Goal: Transaction & Acquisition: Purchase product/service

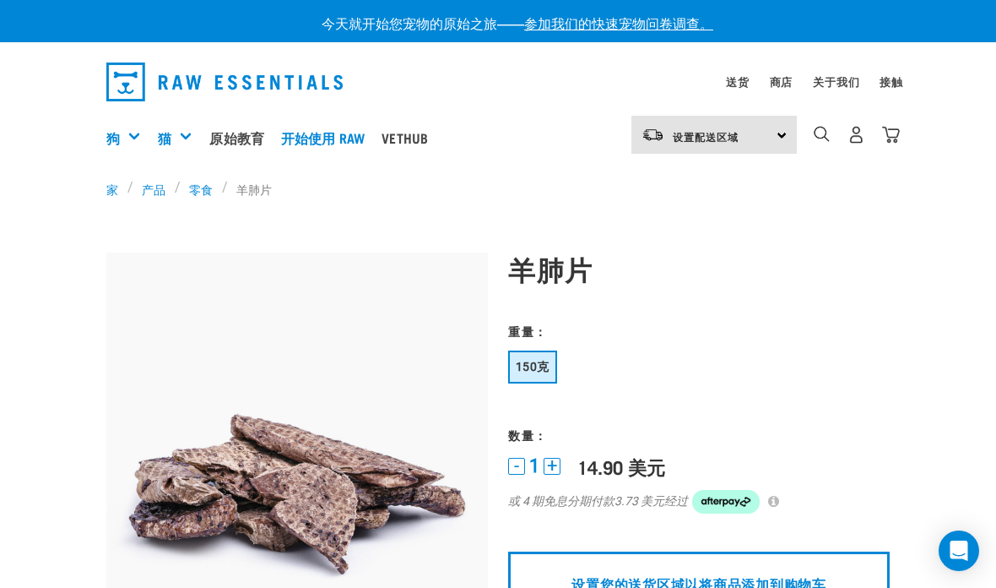
click at [194, 196] on font "零食" at bounding box center [201, 189] width 24 height 18
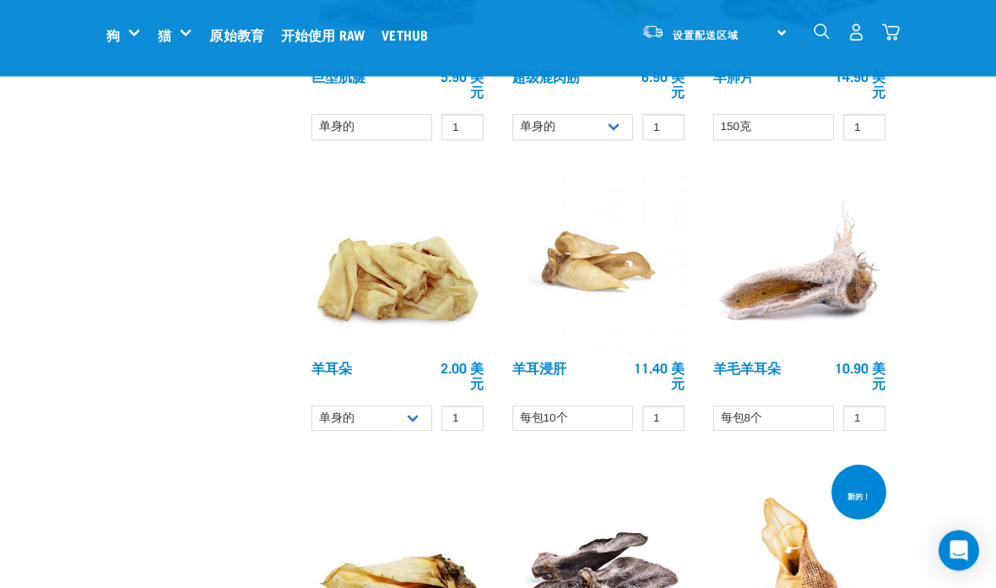
scroll to position [1502, 0]
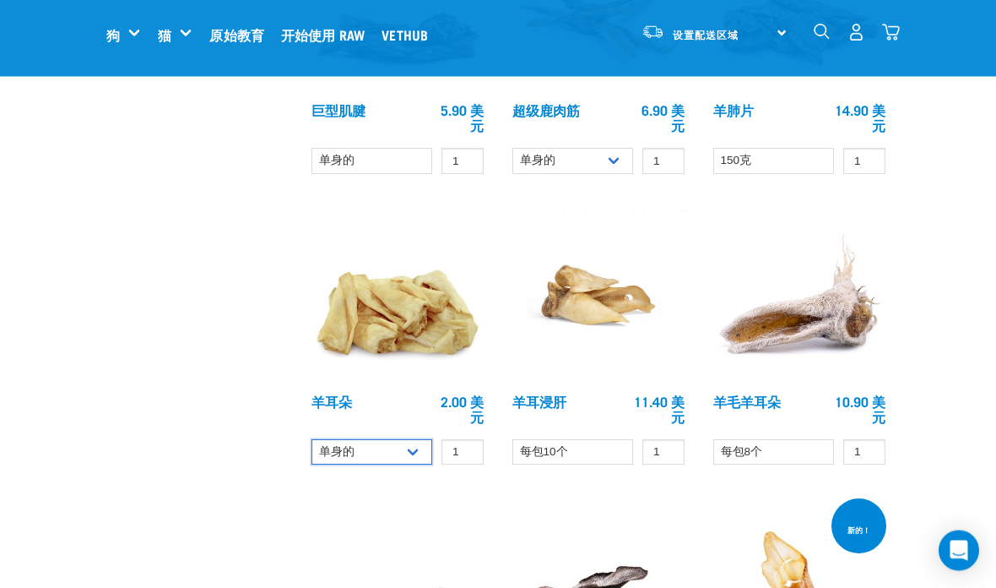
click at [412, 447] on select "单身的 每包10个 1公斤" at bounding box center [371, 453] width 121 height 26
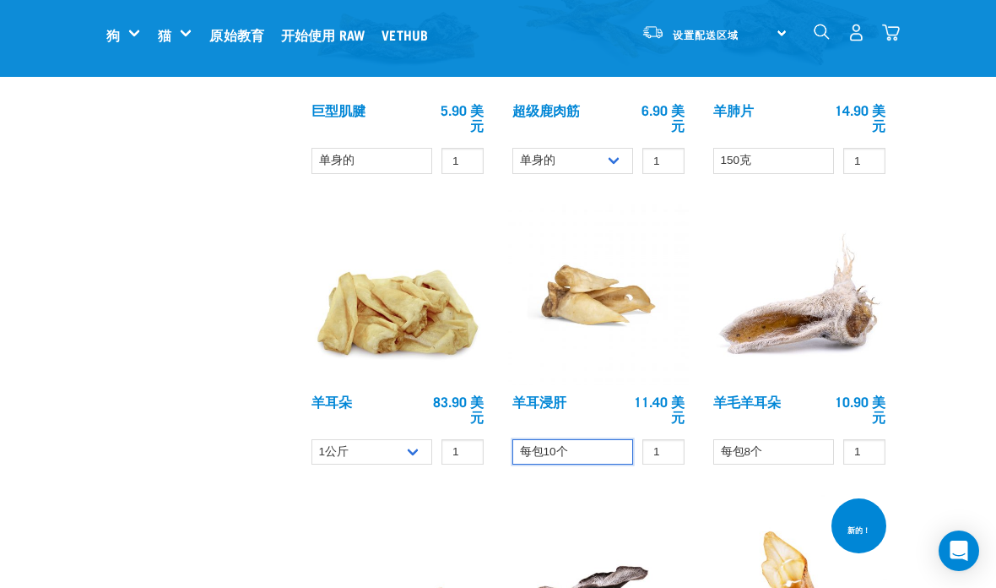
click at [594, 452] on select "每包10个" at bounding box center [572, 452] width 121 height 26
click at [399, 451] on select "单身的 每包10个 1公斤" at bounding box center [371, 452] width 121 height 26
select select "800"
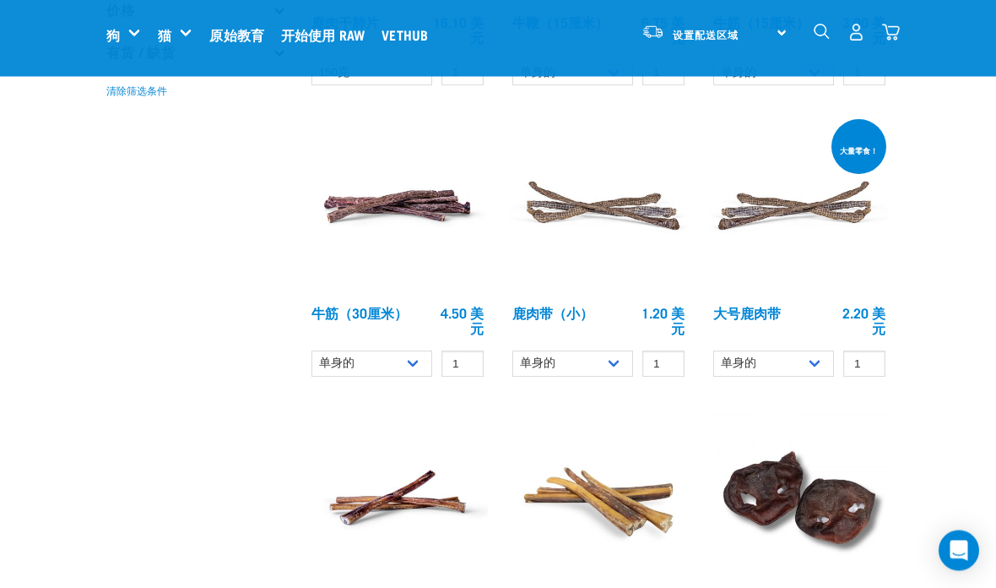
click at [722, 31] on font "设置配送区域" at bounding box center [706, 34] width 66 height 6
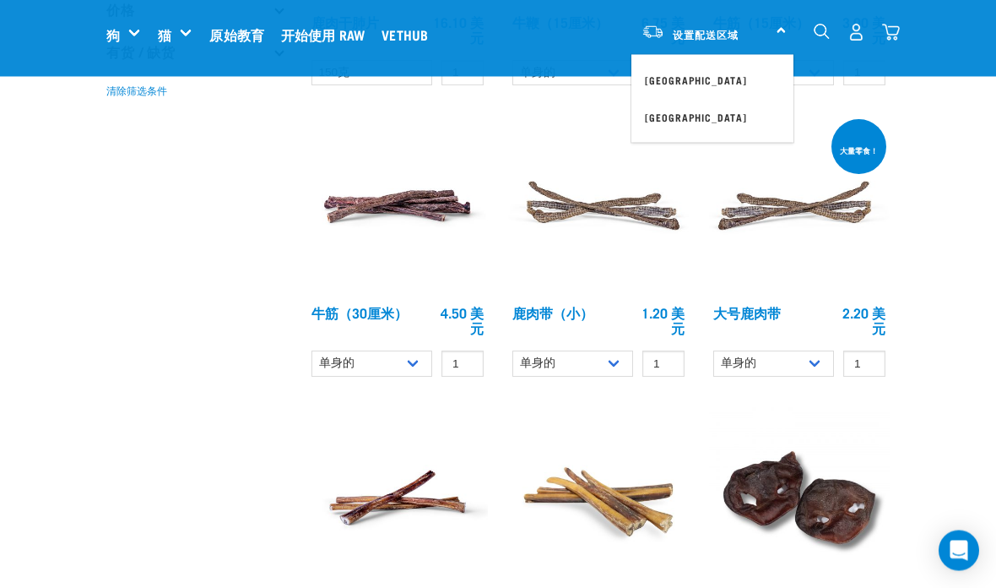
scroll to position [427, 0]
click at [654, 85] on link "[GEOGRAPHIC_DATA]" at bounding box center [712, 80] width 162 height 37
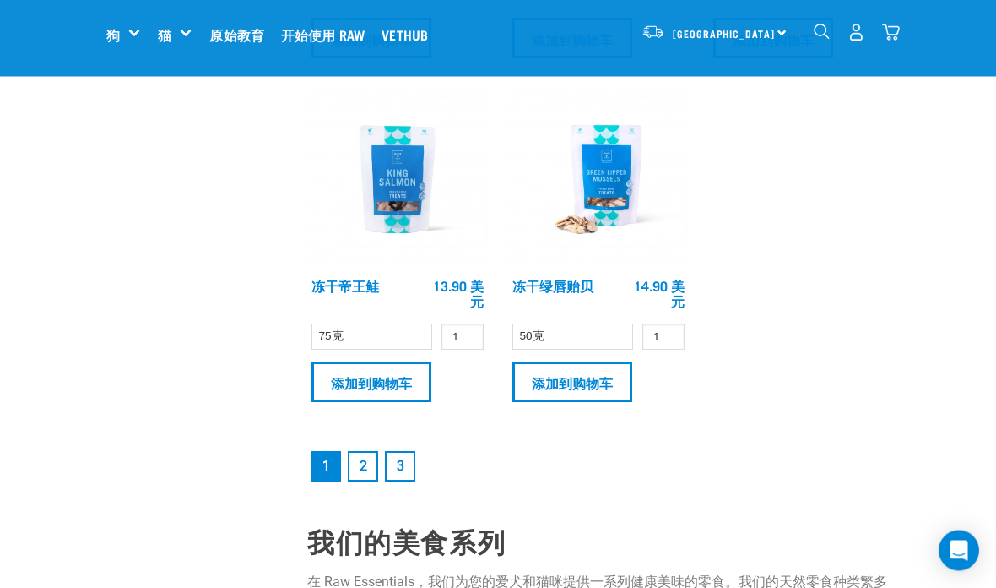
scroll to position [3465, 0]
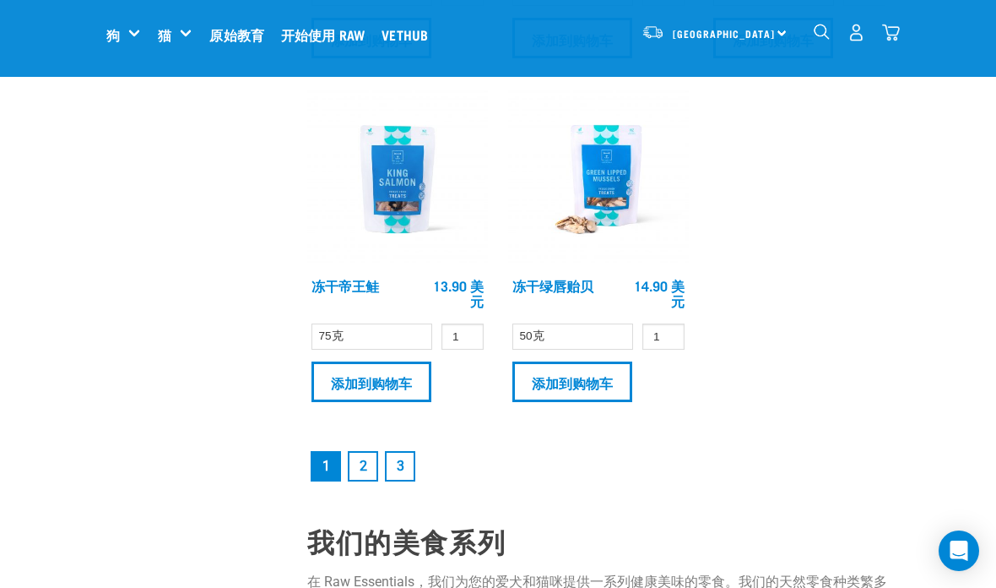
click at [366, 463] on font "2" at bounding box center [364, 466] width 8 height 16
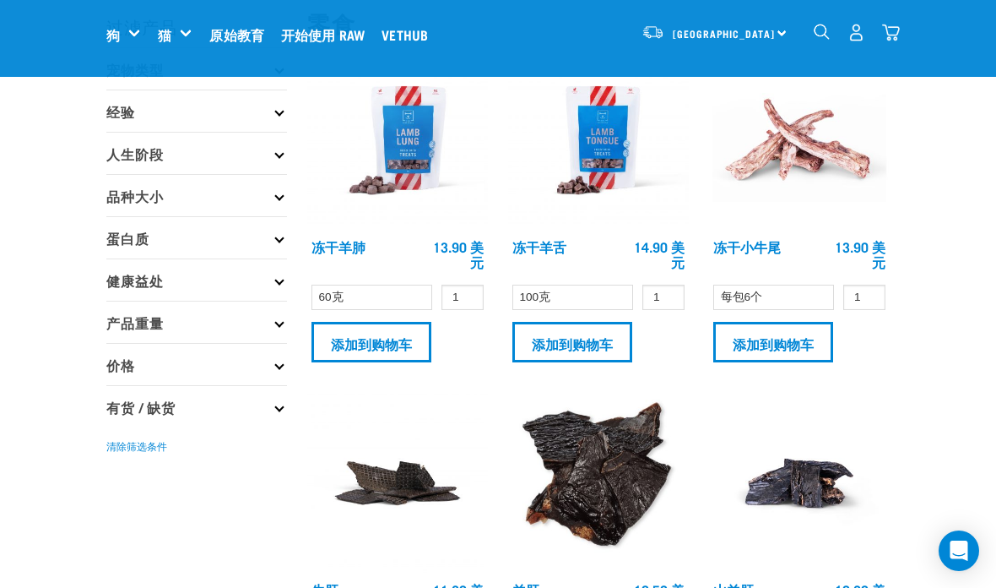
scroll to position [75, 0]
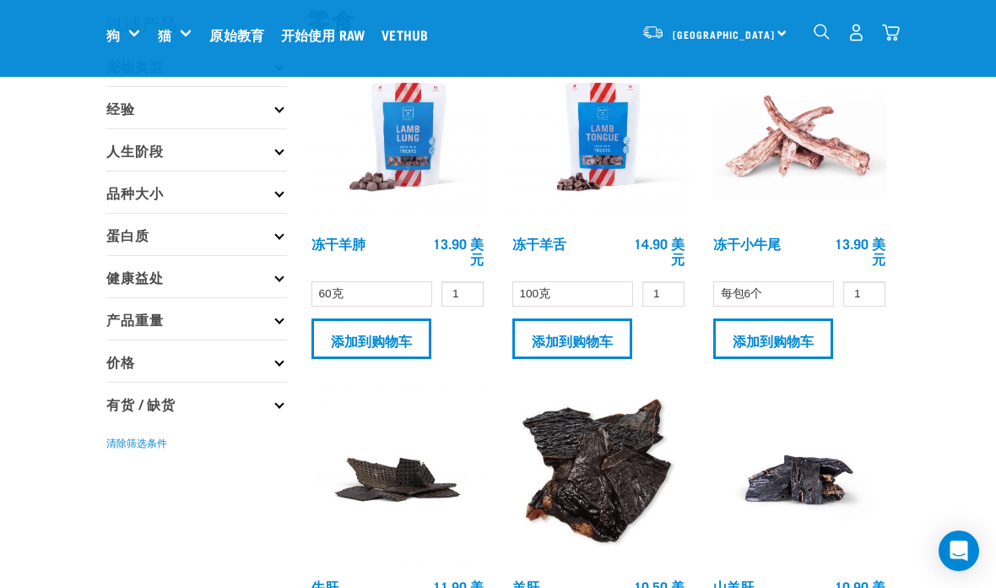
click at [579, 344] on input "添加到购物车" at bounding box center [572, 338] width 120 height 41
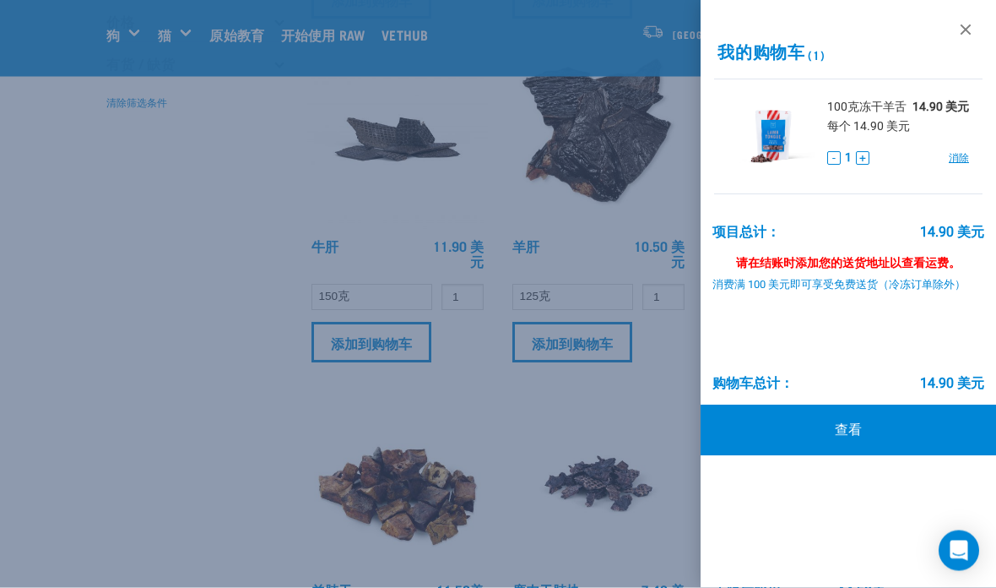
scroll to position [416, 0]
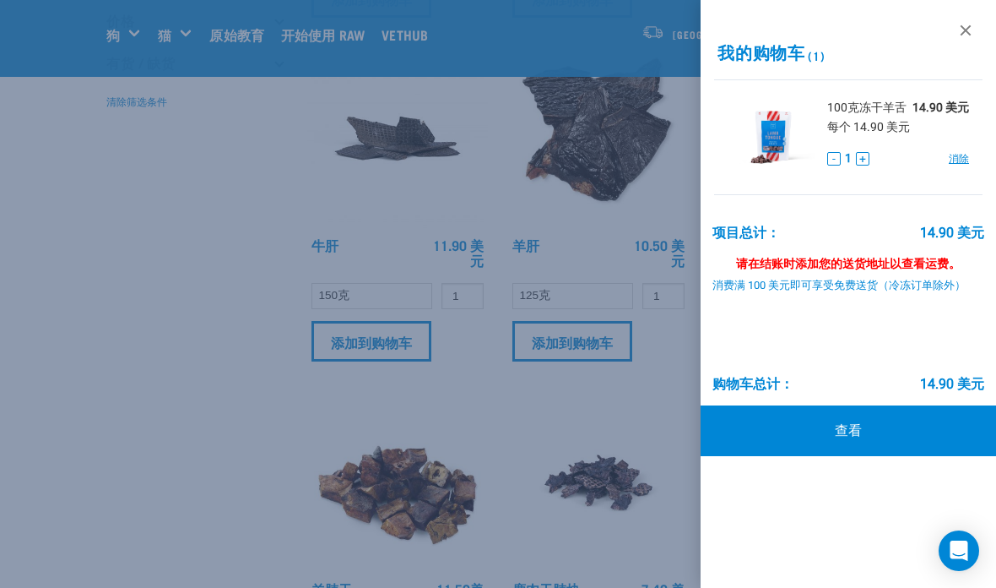
click at [968, 30] on link at bounding box center [965, 30] width 27 height 27
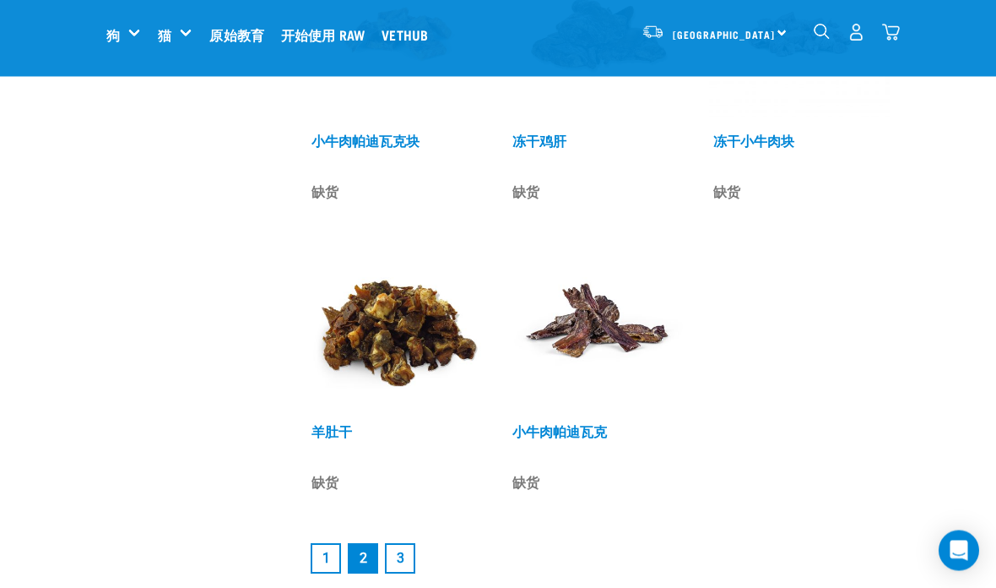
scroll to position [3218, 0]
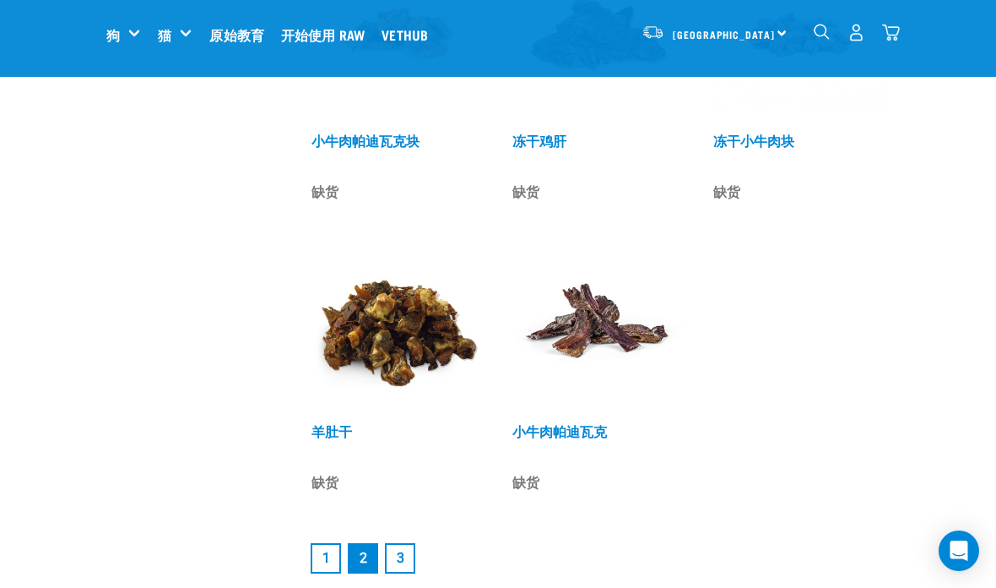
click at [419, 337] on img at bounding box center [397, 324] width 181 height 181
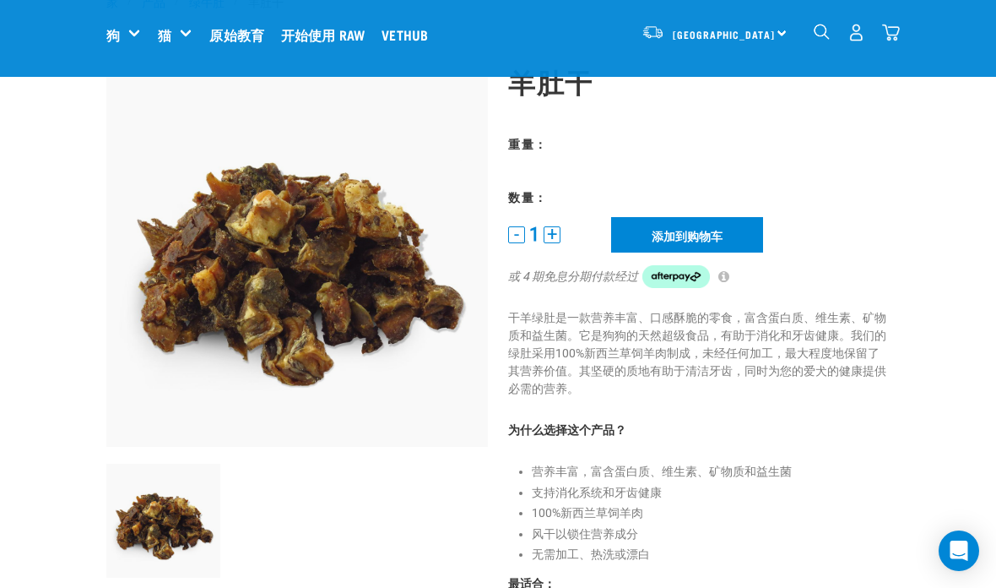
scroll to position [59, 0]
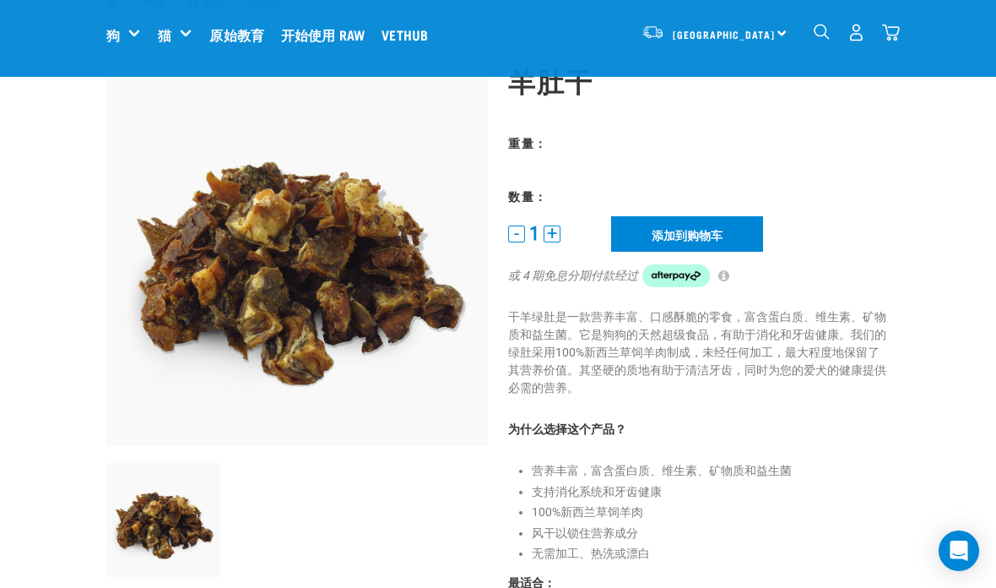
click at [728, 235] on input "添加到购物车" at bounding box center [687, 233] width 152 height 35
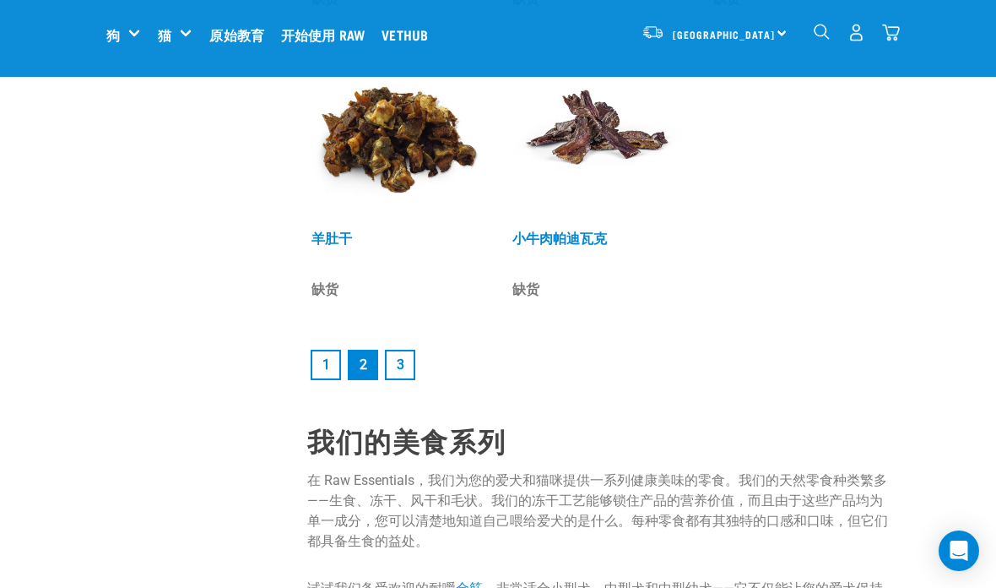
scroll to position [3459, 0]
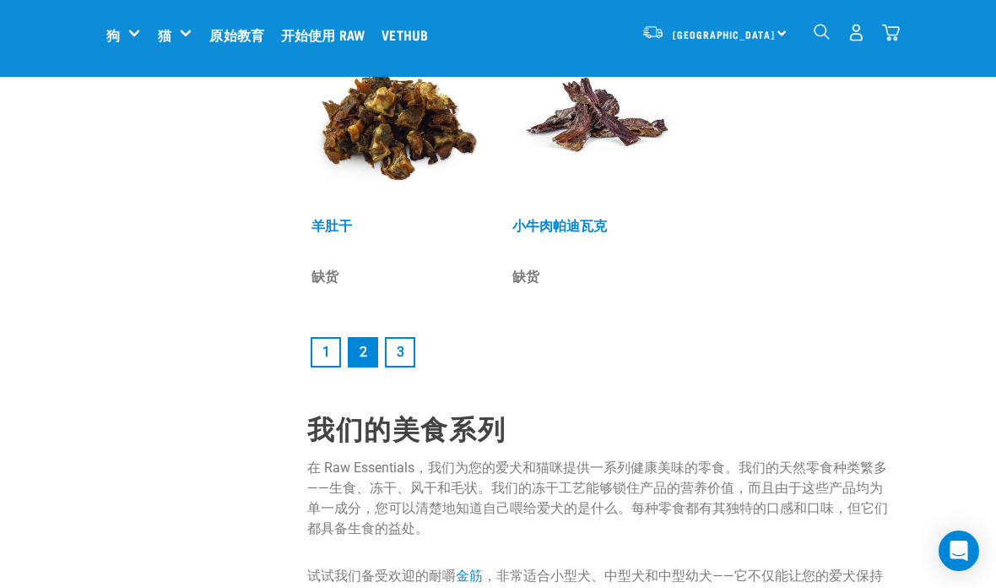
click at [393, 359] on link "3" at bounding box center [400, 352] width 30 height 30
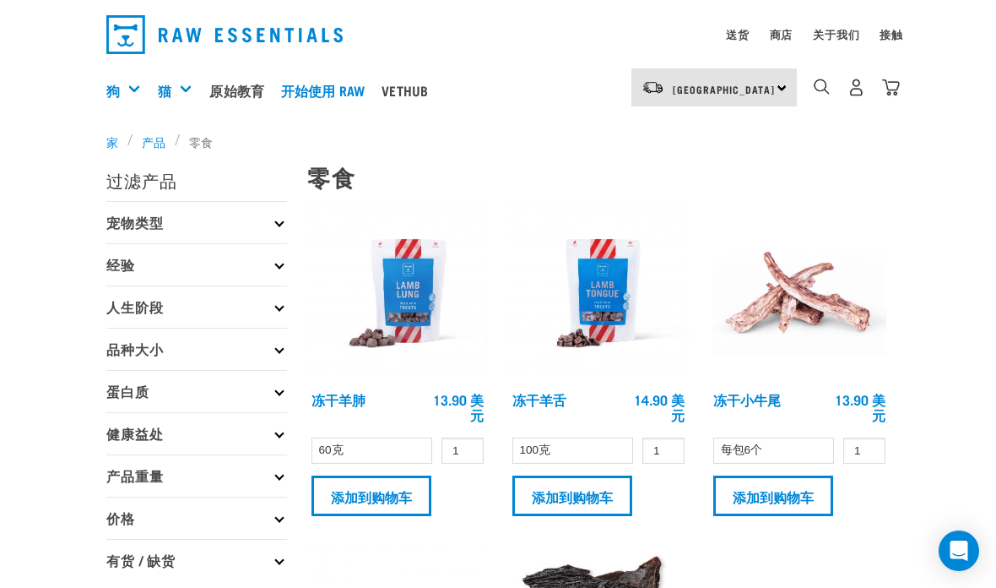
scroll to position [68, 0]
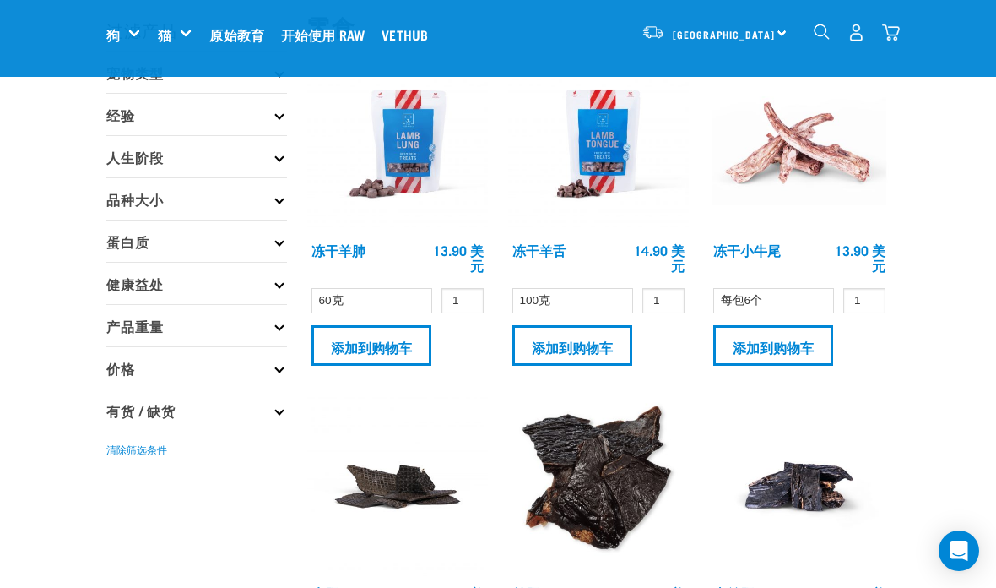
click at [601, 350] on input "添加到购物车" at bounding box center [572, 345] width 120 height 41
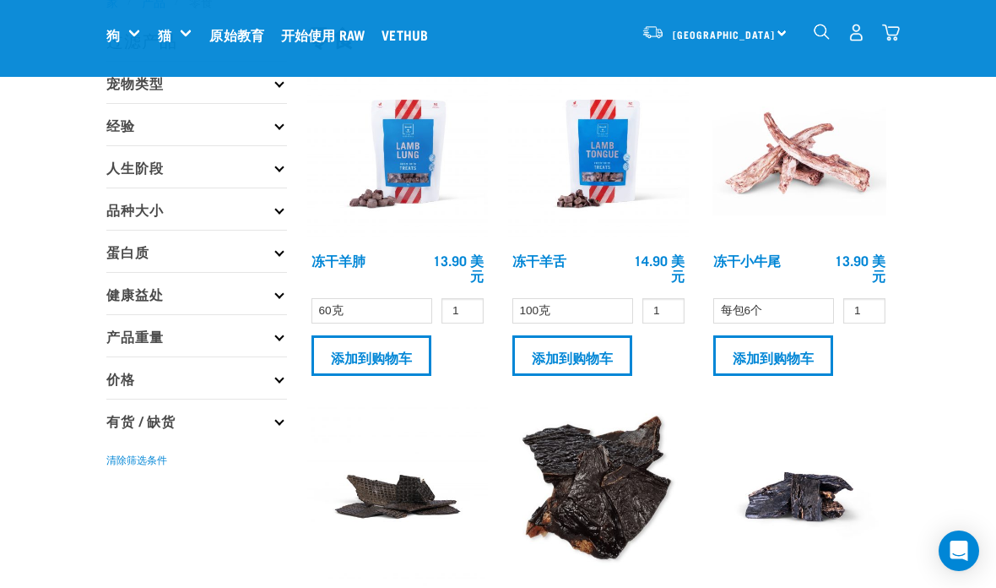
scroll to position [0, 0]
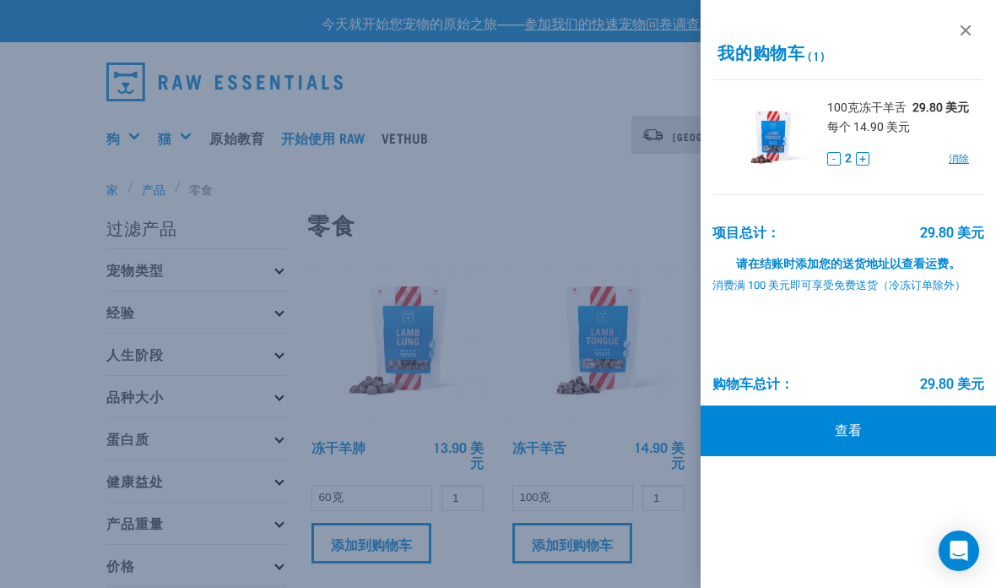
click at [964, 32] on link at bounding box center [965, 30] width 27 height 27
